Goal: Task Accomplishment & Management: Use online tool/utility

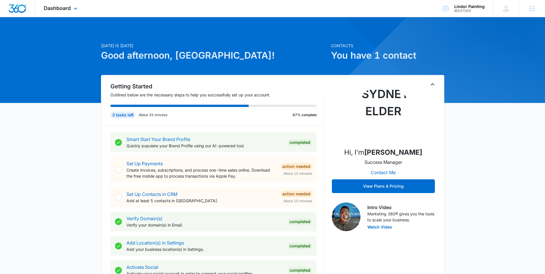
click at [54, 5] on div "Dashboard Apps Reputation Websites Forms CRM Email Social Payments POS Content …" at bounding box center [61, 8] width 52 height 17
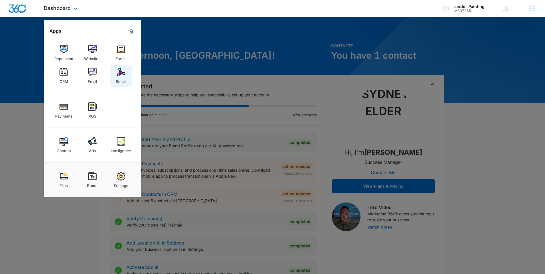
click at [120, 77] on div "Social" at bounding box center [121, 79] width 10 height 7
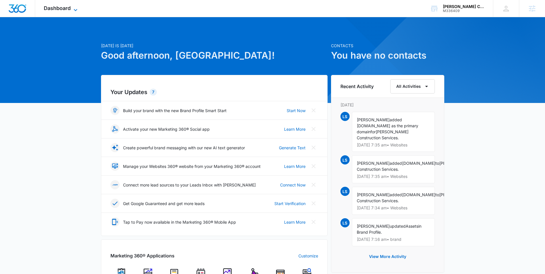
click at [66, 9] on span "Dashboard" at bounding box center [57, 8] width 27 height 6
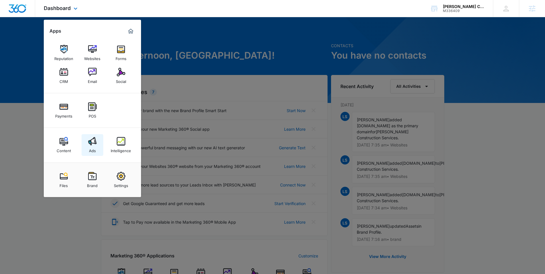
click at [94, 139] on img at bounding box center [92, 141] width 9 height 9
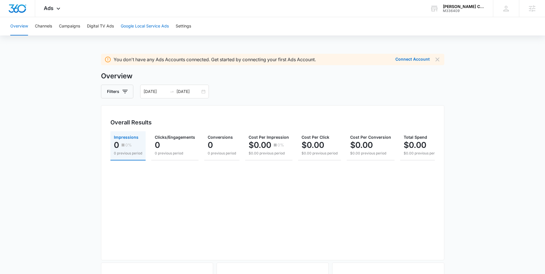
click at [127, 25] on button "Google Local Service Ads" at bounding box center [145, 26] width 48 height 18
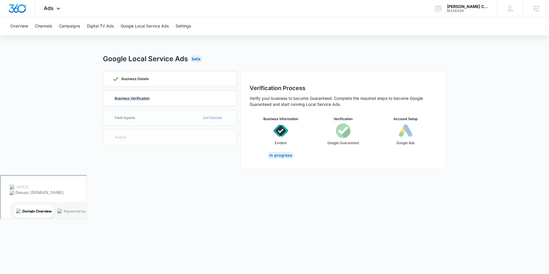
click at [158, 96] on div "Business Verification" at bounding box center [169, 98] width 115 height 15
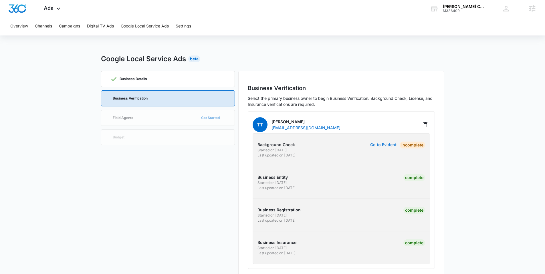
click at [393, 145] on button "Go to Evident" at bounding box center [383, 145] width 26 height 4
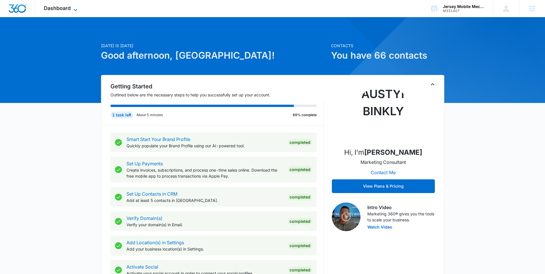
click at [69, 6] on span "Dashboard" at bounding box center [57, 8] width 27 height 6
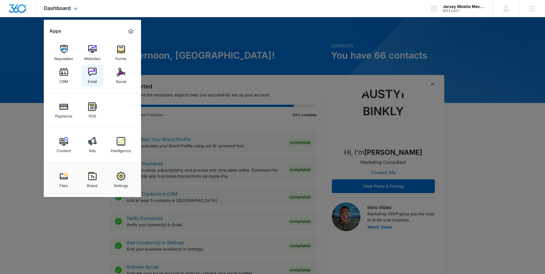
click at [92, 71] on img at bounding box center [92, 72] width 9 height 9
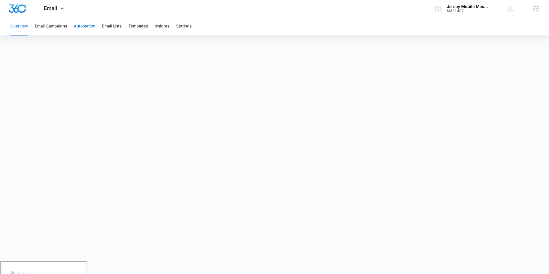
click at [88, 27] on button "Automation" at bounding box center [84, 26] width 21 height 18
